Goal: Check status: Check status

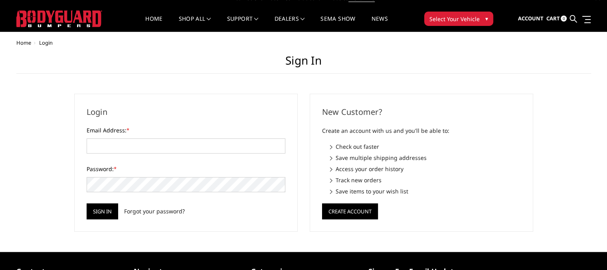
scroll to position [6, 0]
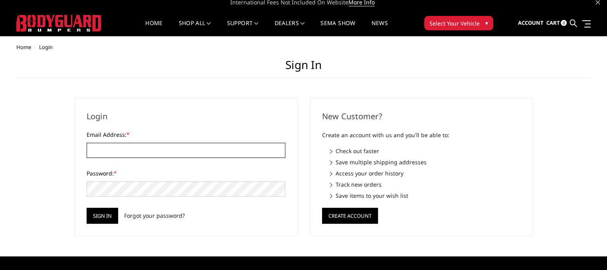
type input "sales@dbldesign.com"
click at [105, 216] on input "Sign in" at bounding box center [103, 216] width 32 height 16
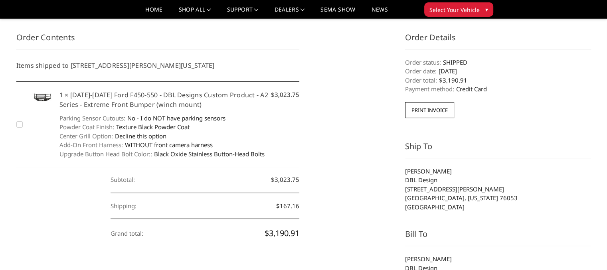
scroll to position [53, 0]
